Goal: Information Seeking & Learning: Learn about a topic

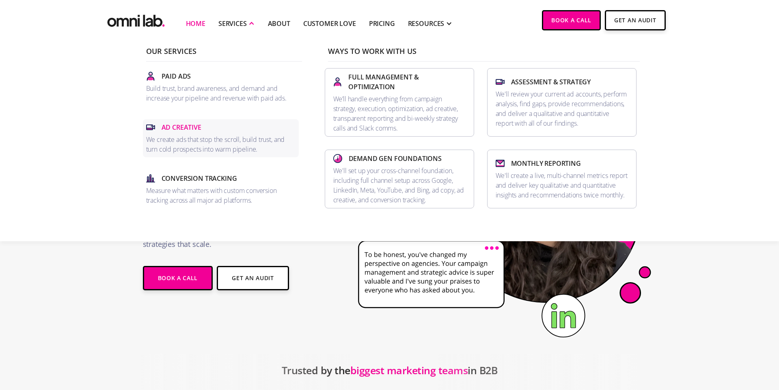
click at [191, 126] on p "Ad Creative" at bounding box center [182, 128] width 40 height 10
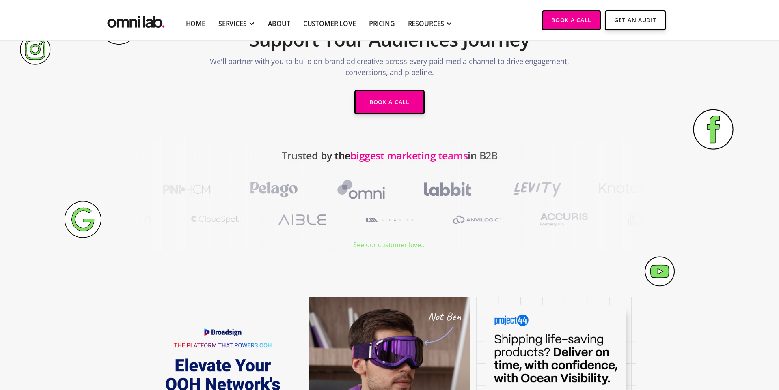
scroll to position [91, 0]
click at [390, 244] on div "See our customer love..." at bounding box center [389, 244] width 72 height 11
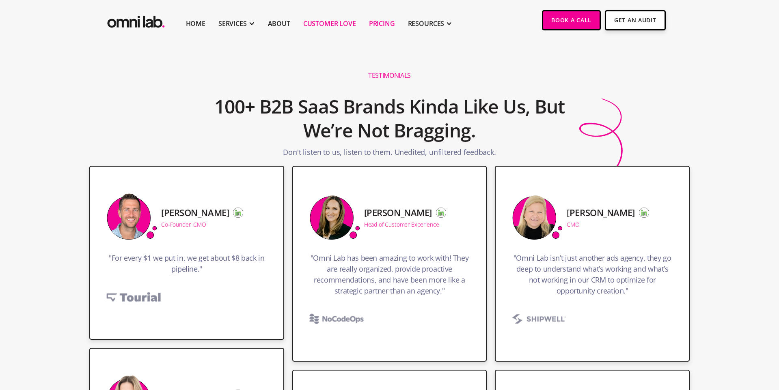
click at [375, 24] on link "Pricing" at bounding box center [382, 24] width 26 height 10
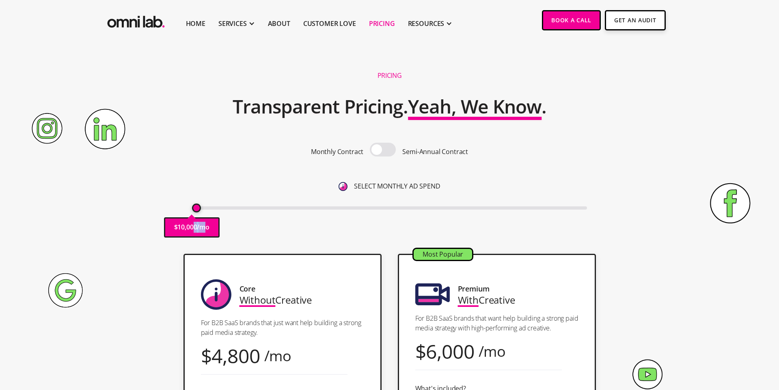
drag, startPoint x: 193, startPoint y: 231, endPoint x: 207, endPoint y: 228, distance: 14.8
click at [207, 228] on div "$ 10,000 /mo" at bounding box center [192, 228] width 56 height 20
drag, startPoint x: 196, startPoint y: 208, endPoint x: 187, endPoint y: 213, distance: 10.0
click at [192, 210] on input "range" at bounding box center [389, 208] width 395 height 3
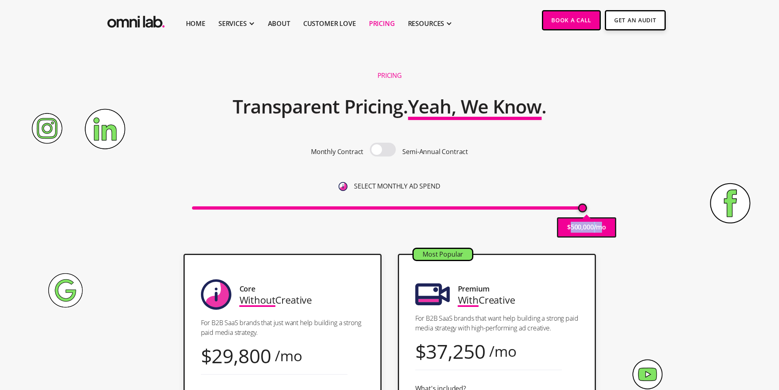
drag, startPoint x: 195, startPoint y: 208, endPoint x: 591, endPoint y: 213, distance: 396.5
click at [587, 210] on input "range" at bounding box center [389, 208] width 395 height 3
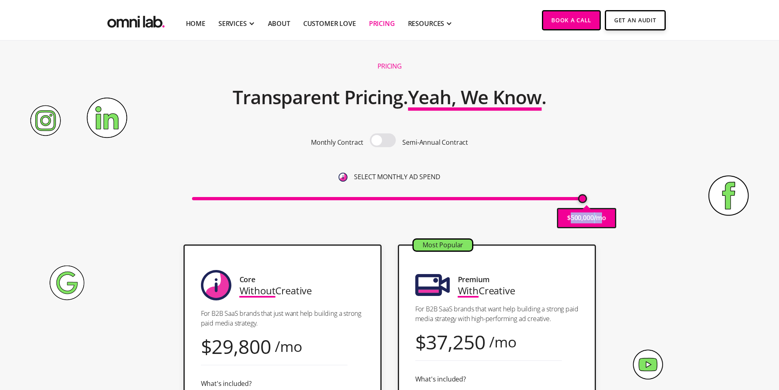
scroll to position [10, 0]
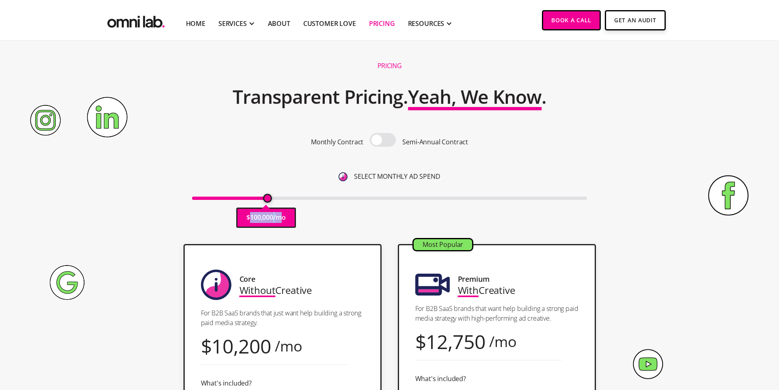
drag, startPoint x: 582, startPoint y: 200, endPoint x: 268, endPoint y: 197, distance: 314.5
click at [268, 197] on input "range" at bounding box center [389, 198] width 395 height 3
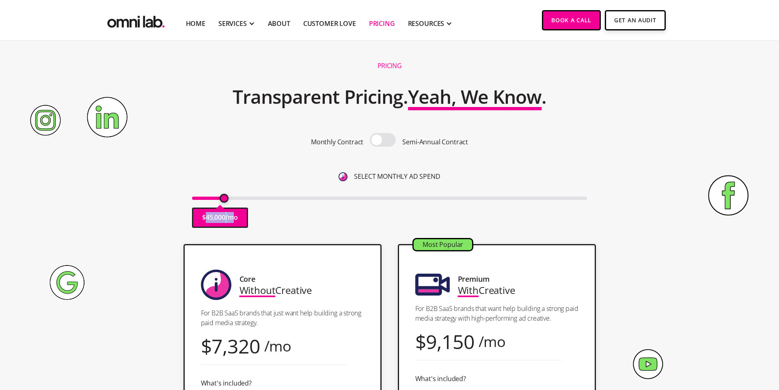
drag, startPoint x: 268, startPoint y: 198, endPoint x: 225, endPoint y: 199, distance: 43.0
type input "45000"
click at [225, 199] on input "range" at bounding box center [389, 198] width 395 height 3
